Goal: Task Accomplishment & Management: Use online tool/utility

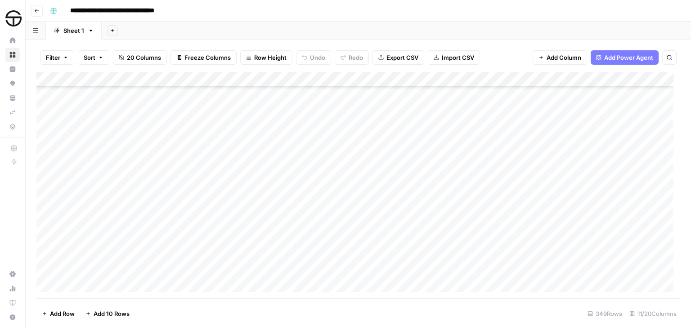
scroll to position [5148, 0]
click at [260, 255] on div "Add Column" at bounding box center [358, 185] width 644 height 227
click at [299, 254] on div "Add Column" at bounding box center [358, 185] width 644 height 227
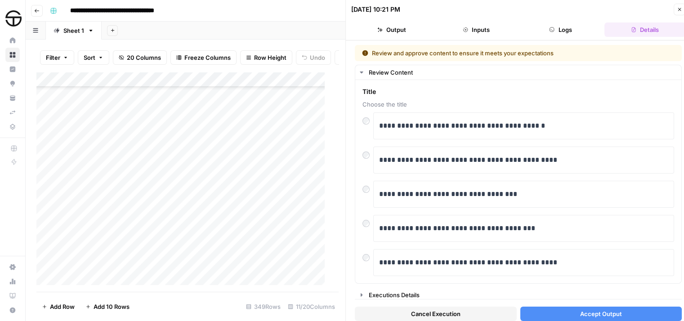
click at [615, 314] on span "Accept Output" at bounding box center [601, 314] width 42 height 9
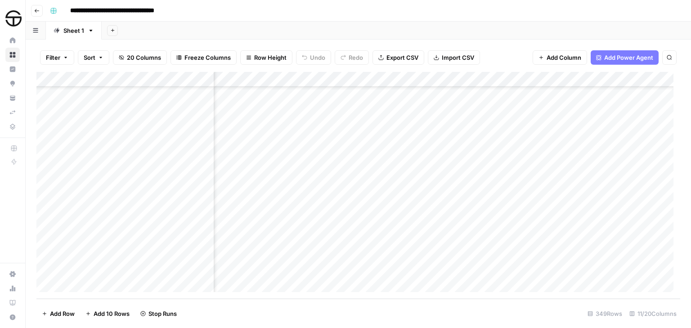
scroll to position [5148, 90]
click at [365, 254] on div "Add Column" at bounding box center [358, 185] width 644 height 227
click at [575, 253] on div "Add Column" at bounding box center [358, 185] width 644 height 227
drag, startPoint x: 449, startPoint y: 299, endPoint x: 513, endPoint y: 294, distance: 64.5
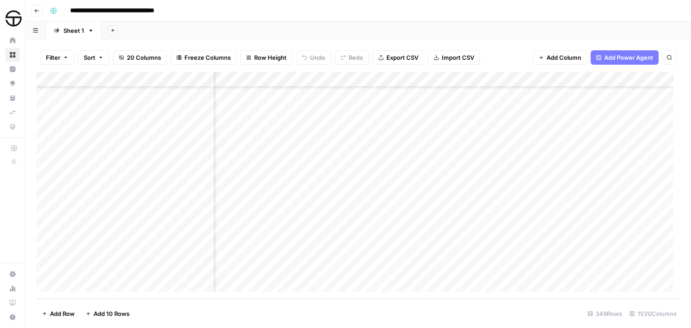
click at [513, 294] on div "Filter Sort 20 Columns Freeze Columns Row Height Undo Redo Export CSV Import CS…" at bounding box center [358, 184] width 665 height 289
